Goal: Task Accomplishment & Management: Complete application form

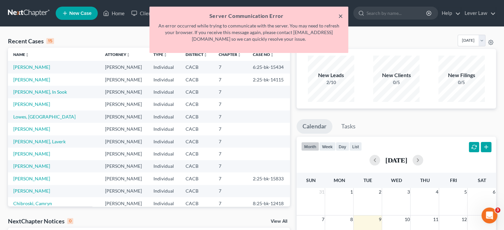
click at [339, 17] on button "×" at bounding box center [340, 16] width 5 height 8
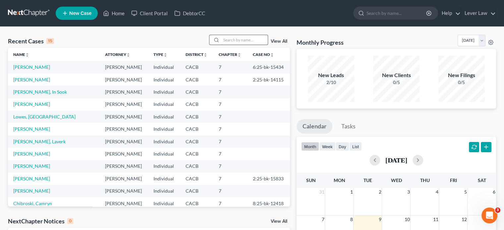
click at [244, 39] on input "search" at bounding box center [244, 40] width 46 height 10
type input "[PERSON_NAME]"
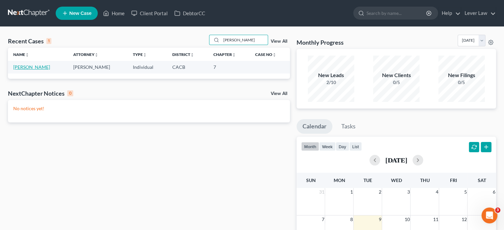
click at [16, 69] on link "[PERSON_NAME]" at bounding box center [31, 67] width 37 height 6
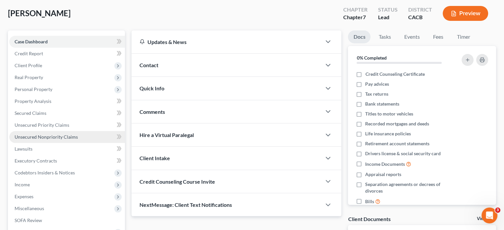
click at [35, 140] on link "Unsecured Nonpriority Claims" at bounding box center [67, 137] width 116 height 12
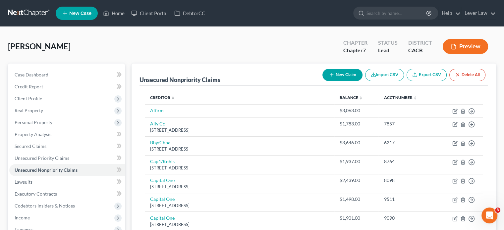
click at [38, 15] on link at bounding box center [29, 13] width 42 height 12
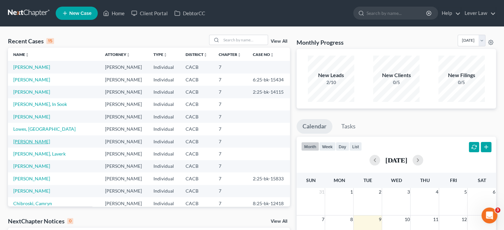
click at [35, 143] on link "[PERSON_NAME]" at bounding box center [31, 142] width 37 height 6
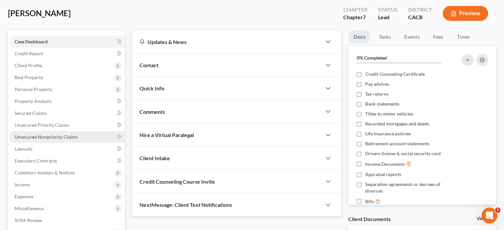
scroll to position [66, 0]
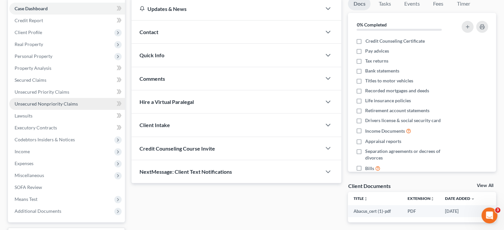
click at [56, 102] on span "Unsecured Nonpriority Claims" at bounding box center [46, 104] width 63 height 6
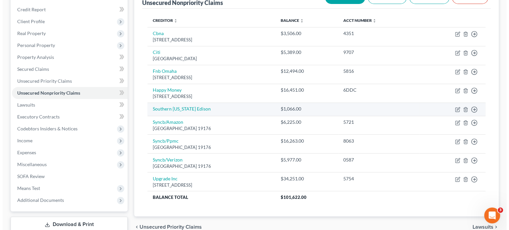
scroll to position [66, 0]
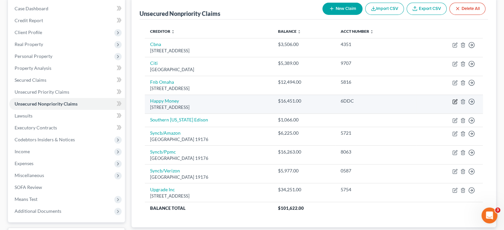
click at [453, 100] on icon "button" at bounding box center [454, 101] width 5 height 5
select select "4"
select select "0"
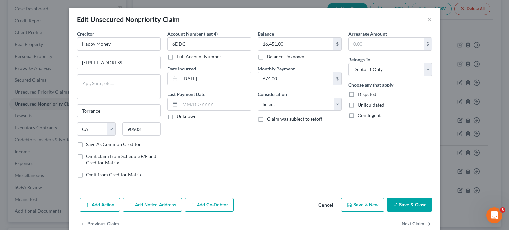
click at [162, 203] on button "Add Notice Address" at bounding box center [152, 205] width 59 height 14
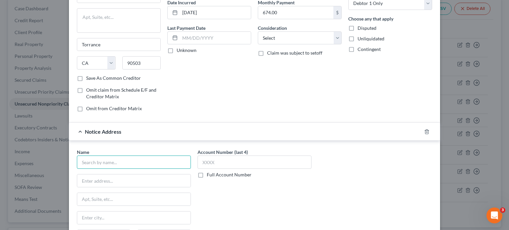
click at [119, 165] on input "text" at bounding box center [134, 162] width 114 height 13
type input "Resurgent Capital Services"
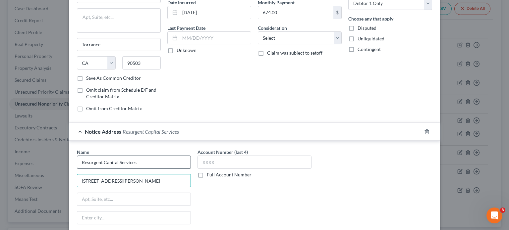
type input "55 Beattie Place"
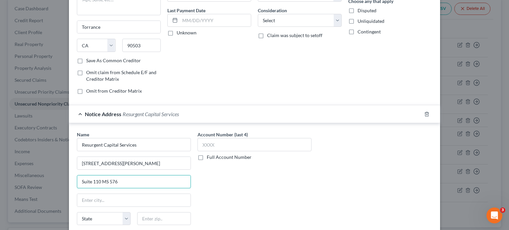
scroll to position [99, 0]
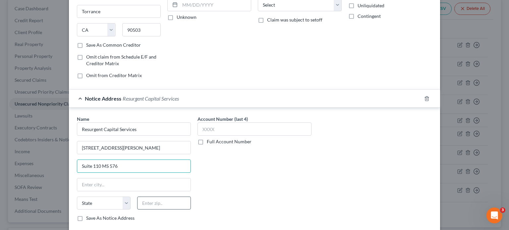
type input "Suite 110 MS 576"
click at [146, 201] on input "text" at bounding box center [164, 203] width 54 height 13
type input "29602"
click at [230, 177] on div "Account Number (last 4) Full Account Number" at bounding box center [254, 171] width 121 height 111
type input "Greenville"
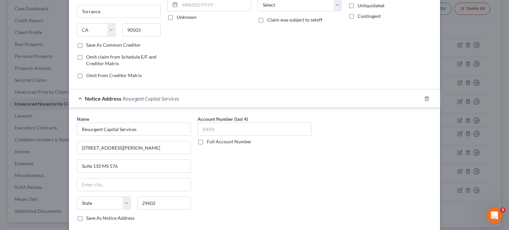
select select "42"
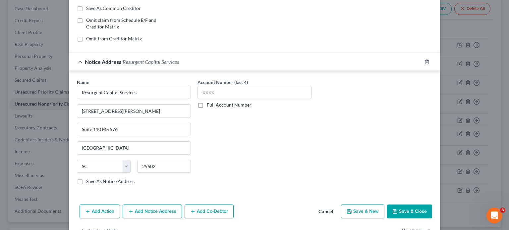
scroll to position [155, 0]
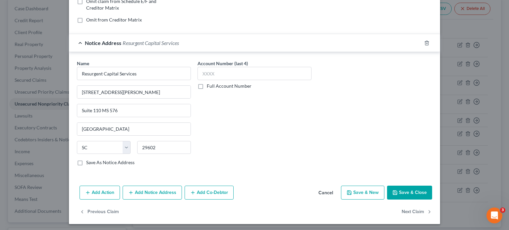
click at [414, 190] on button "Save & Close" at bounding box center [409, 193] width 45 height 14
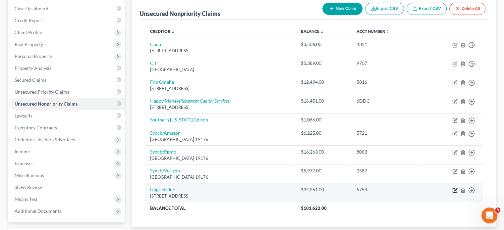
click at [454, 191] on icon "button" at bounding box center [454, 190] width 5 height 5
select select "4"
select select "1"
select select "0"
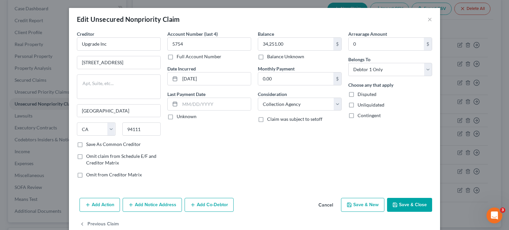
scroll to position [13, 0]
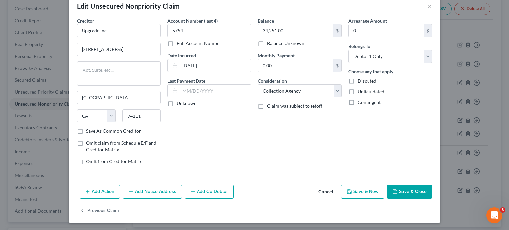
click at [165, 193] on button "Add Notice Address" at bounding box center [152, 192] width 59 height 14
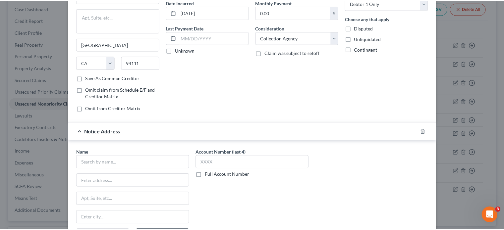
scroll to position [146, 0]
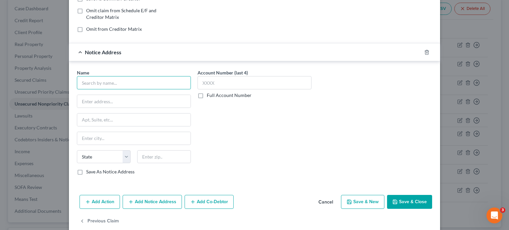
click at [148, 85] on input "text" at bounding box center [134, 82] width 114 height 13
type input "Gurstel Law Firm"
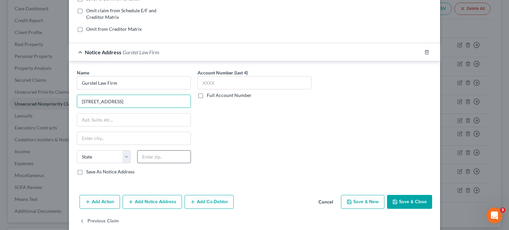
type input "6681 Country Club Drive"
click at [160, 160] on input "text" at bounding box center [164, 156] width 54 height 13
type input "55427"
click at [406, 198] on button "Save & Close" at bounding box center [409, 202] width 45 height 14
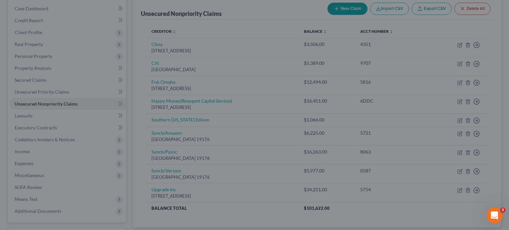
type input "Minneapolis"
select select "24"
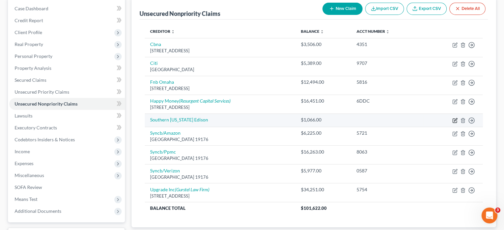
click at [456, 120] on icon "button" at bounding box center [455, 121] width 4 height 4
select select "20"
select select "4"
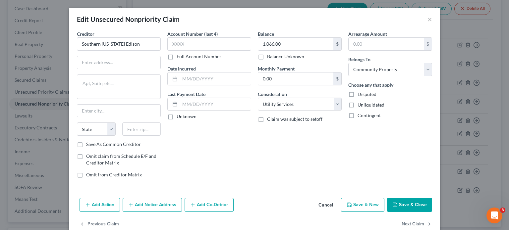
click at [123, 55] on div "Creditor * Southern California Edison State AL AK AR AZ CA CO CT DE DC FL GA GU…" at bounding box center [119, 85] width 84 height 111
click at [120, 59] on input "text" at bounding box center [118, 62] width 83 height 13
type input "2244 Walnut Grove"
click at [142, 134] on input "text" at bounding box center [141, 129] width 39 height 13
type input "91770"
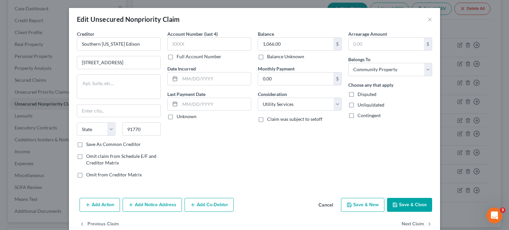
click at [221, 139] on div "Account Number (last 4) Full Account Number Date Incurred Last Payment Date Unk…" at bounding box center [209, 106] width 90 height 153
type input "Rosemead"
select select "4"
click at [404, 201] on button "Save & Close" at bounding box center [409, 205] width 45 height 14
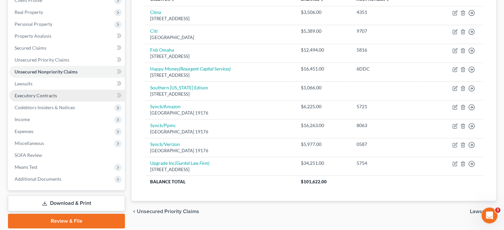
scroll to position [99, 0]
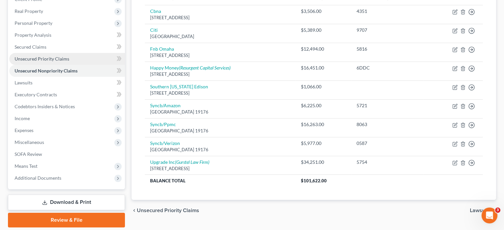
click at [49, 62] on link "Unsecured Priority Claims" at bounding box center [67, 59] width 116 height 12
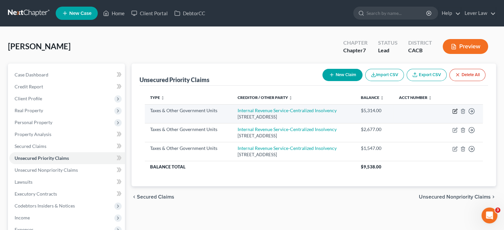
click at [455, 112] on icon "button" at bounding box center [454, 111] width 5 height 5
select select "0"
select select "39"
select select "4"
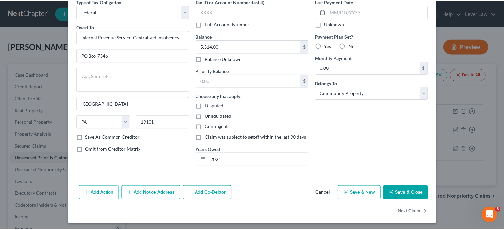
scroll to position [34, 0]
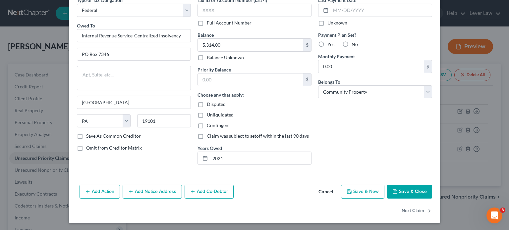
click at [397, 190] on button "Save & Close" at bounding box center [409, 192] width 45 height 14
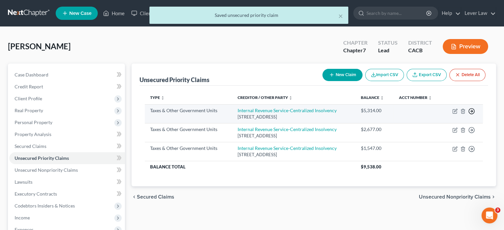
click at [471, 112] on icon "button" at bounding box center [471, 111] width 7 height 7
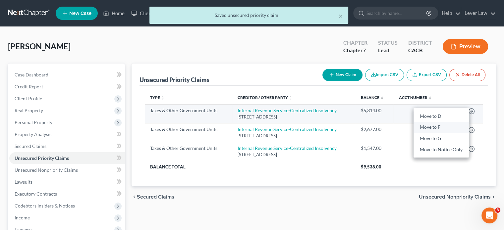
click at [443, 128] on link "Move to F" at bounding box center [441, 127] width 55 height 11
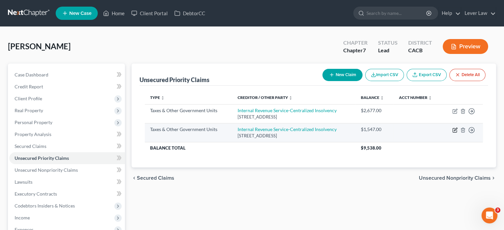
click at [455, 130] on icon "button" at bounding box center [455, 129] width 3 height 3
select select "0"
select select "39"
select select "4"
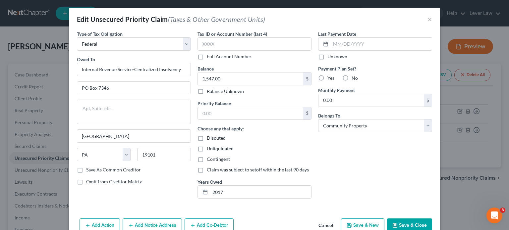
click at [408, 222] on button "Save & Close" at bounding box center [409, 226] width 45 height 14
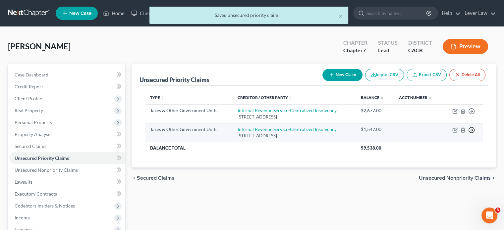
click at [472, 130] on line "button" at bounding box center [472, 130] width 2 height 0
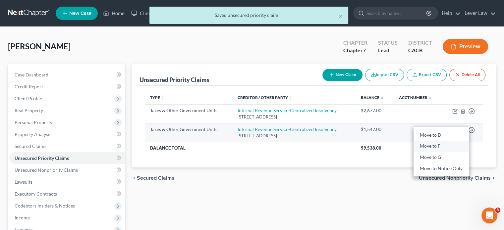
click at [431, 148] on link "Move to F" at bounding box center [441, 146] width 55 height 11
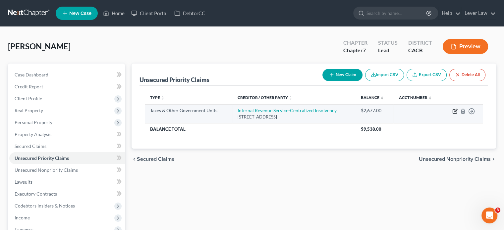
click at [456, 111] on icon "button" at bounding box center [454, 111] width 5 height 5
select select "0"
select select "39"
select select "4"
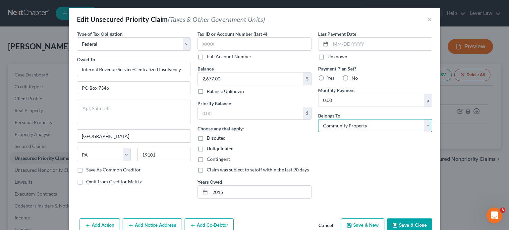
click at [363, 126] on select "Select Debtor 1 Only Debtor 2 Only Debtor 1 And Debtor 2 Only At Least One Of T…" at bounding box center [375, 125] width 114 height 13
click at [408, 224] on button "Save & Close" at bounding box center [409, 226] width 45 height 14
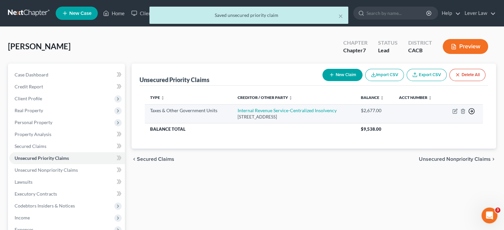
click at [472, 110] on icon "button" at bounding box center [471, 111] width 7 height 7
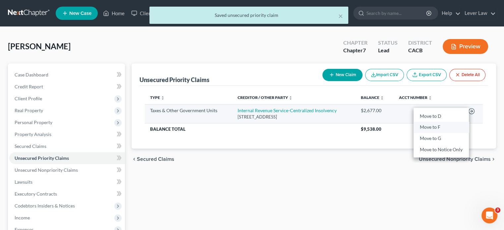
click at [427, 128] on link "Move to F" at bounding box center [441, 127] width 55 height 11
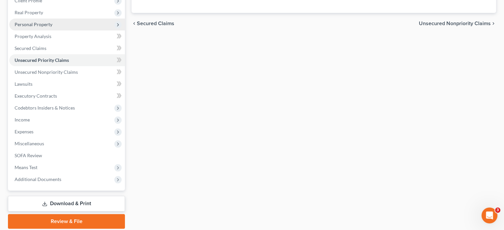
scroll to position [99, 0]
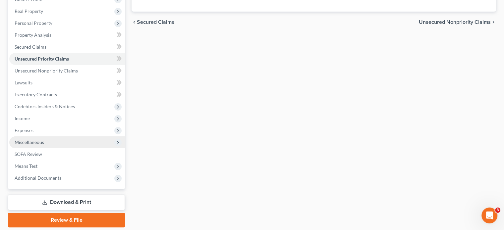
click at [41, 142] on span "Miscellaneous" at bounding box center [30, 143] width 30 height 6
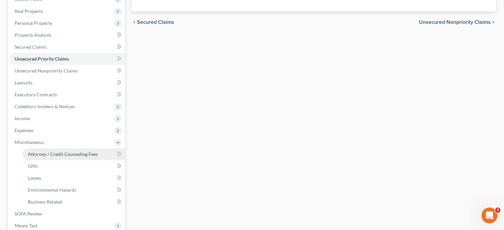
click at [42, 152] on span "Attorney / Credit Counseling Fees" at bounding box center [63, 154] width 70 height 6
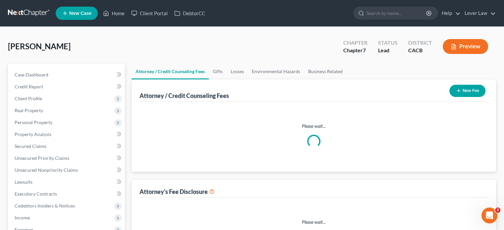
select select "0"
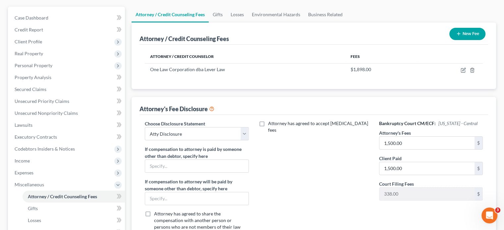
scroll to position [99, 0]
